Goal: Check status: Check status

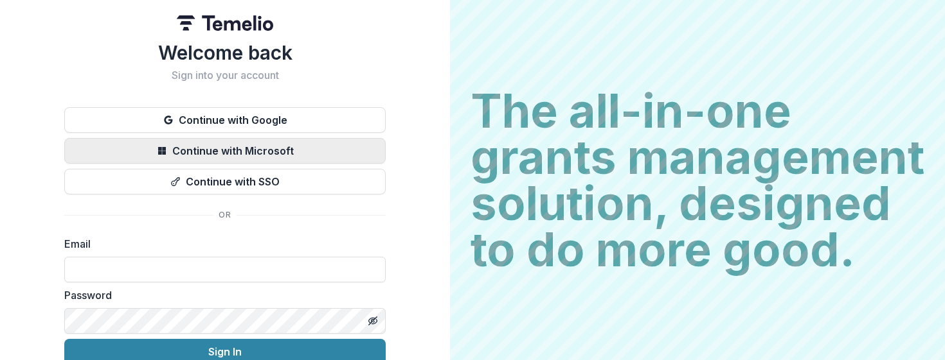
click at [284, 153] on button "Continue with Microsoft" at bounding box center [224, 151] width 321 height 26
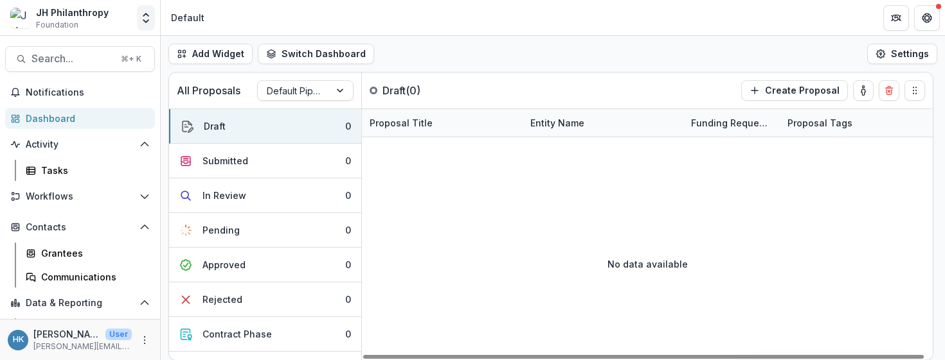
click at [154, 15] on button "Open entity switcher" at bounding box center [146, 18] width 18 height 26
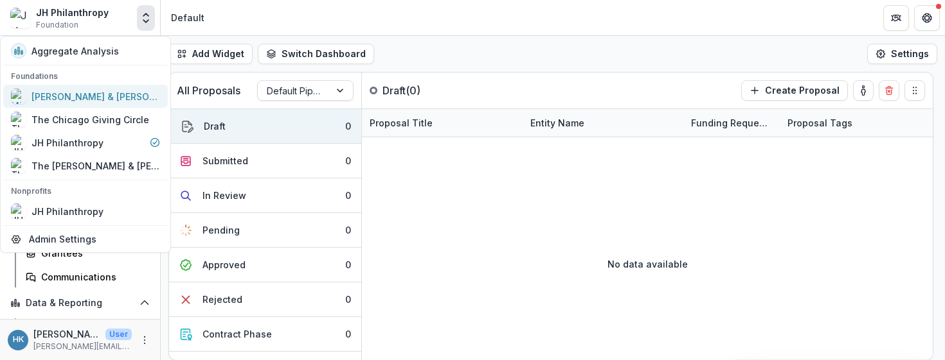
click at [94, 100] on div "[PERSON_NAME] & [PERSON_NAME] Charitable Fund" at bounding box center [95, 96] width 129 height 13
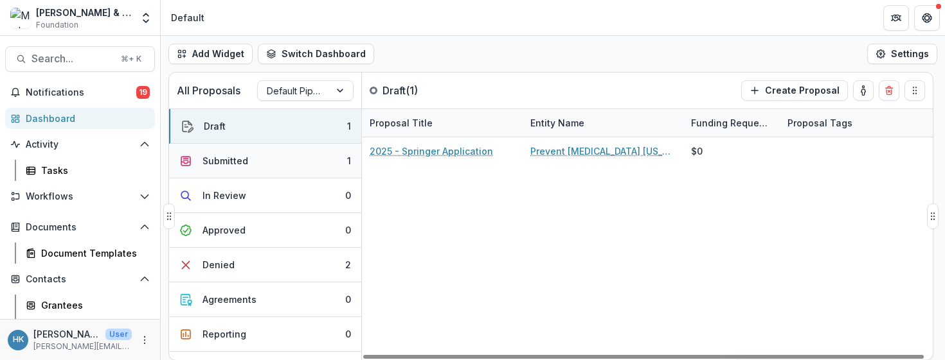
click at [265, 164] on button "Submitted 1" at bounding box center [265, 161] width 192 height 35
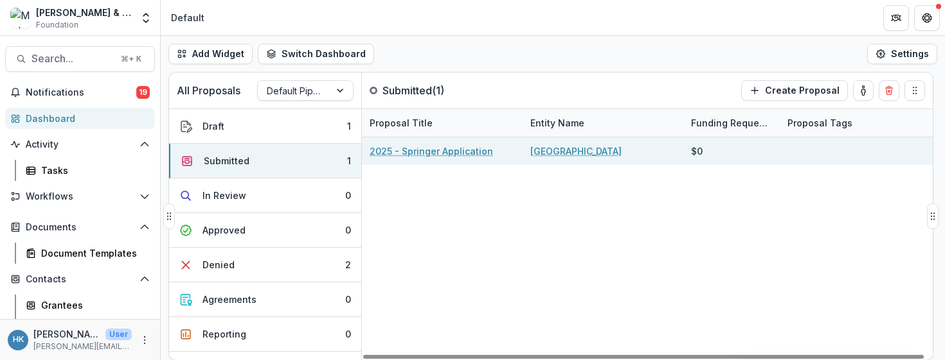
click at [594, 152] on link "[GEOGRAPHIC_DATA]" at bounding box center [575, 151] width 91 height 13
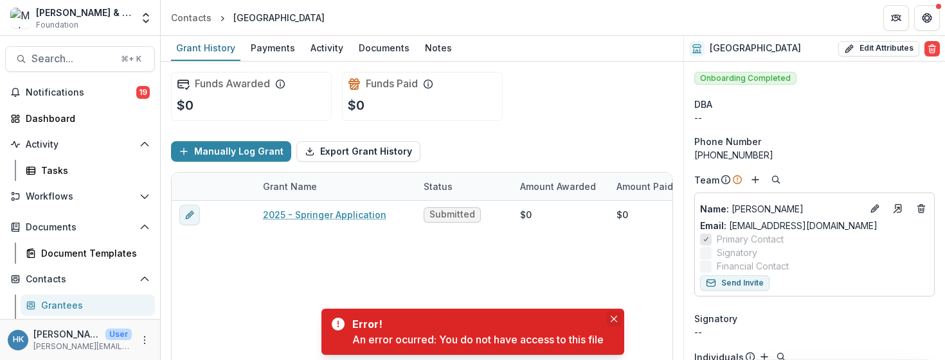
click at [612, 323] on button "Close" at bounding box center [613, 319] width 15 height 15
